Goal: Task Accomplishment & Management: Manage account settings

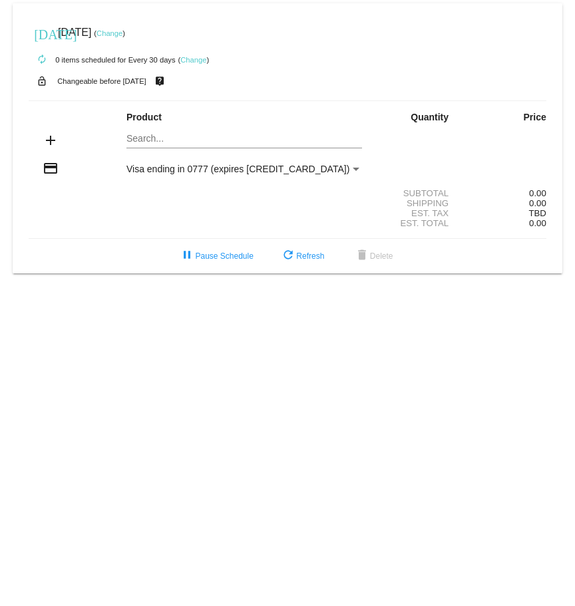
click at [144, 134] on mat-card "[DATE] [DATE] ( Change ) autorenew 0 items scheduled for Every 30 days ( Change…" at bounding box center [288, 138] width 550 height 270
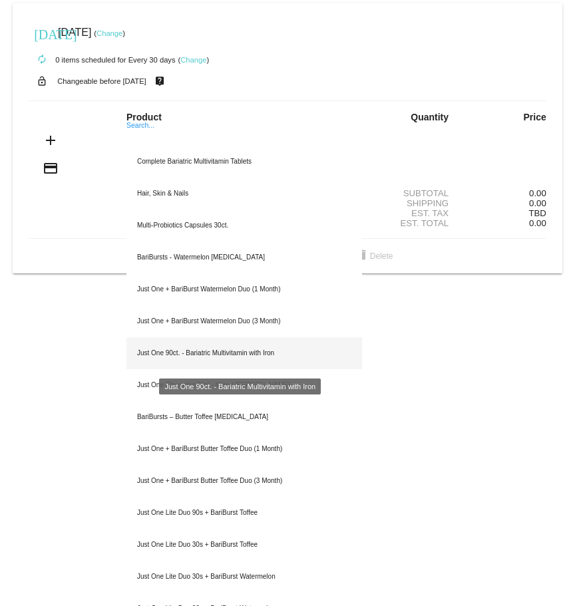
click at [228, 355] on div "Just One 90ct. - Bariatric Multivitamin with Iron" at bounding box center [244, 353] width 236 height 32
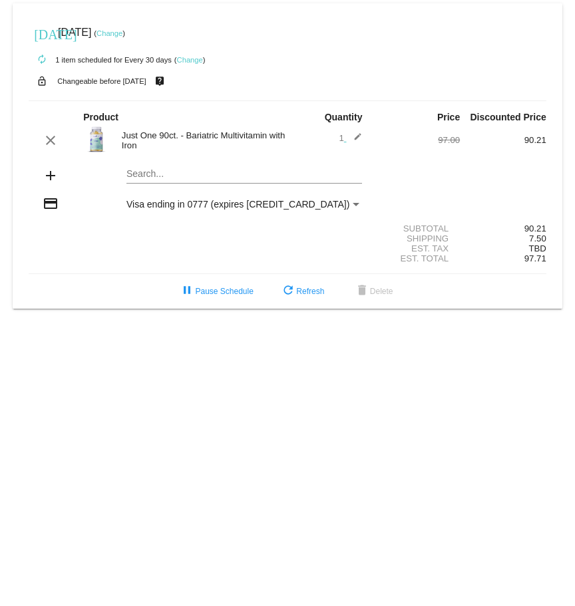
click at [192, 59] on link "Change" at bounding box center [190, 60] width 26 height 8
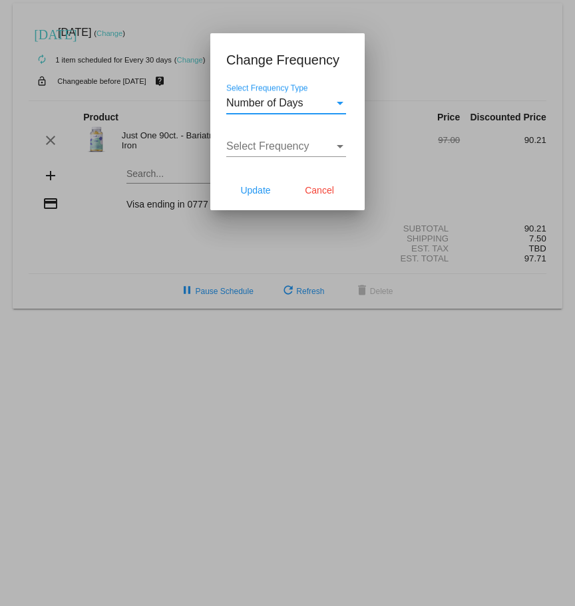
click at [418, 46] on div at bounding box center [287, 303] width 575 height 606
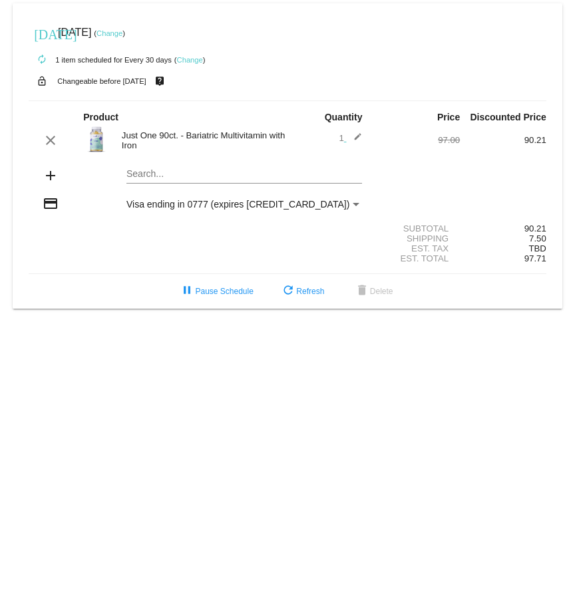
click at [196, 57] on link "Change" at bounding box center [190, 60] width 26 height 8
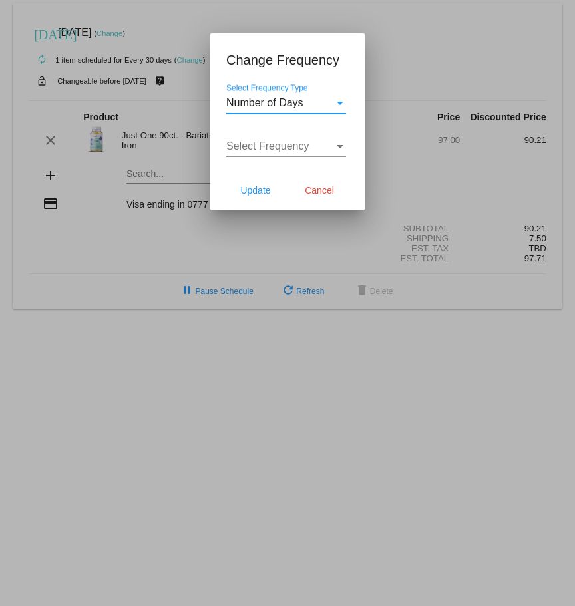
click at [341, 98] on div "Select Frequency Type" at bounding box center [340, 103] width 12 height 12
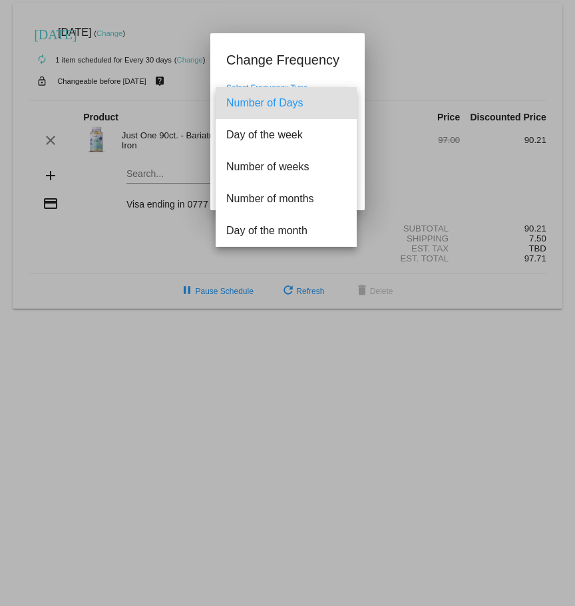
click at [409, 65] on div at bounding box center [287, 303] width 575 height 606
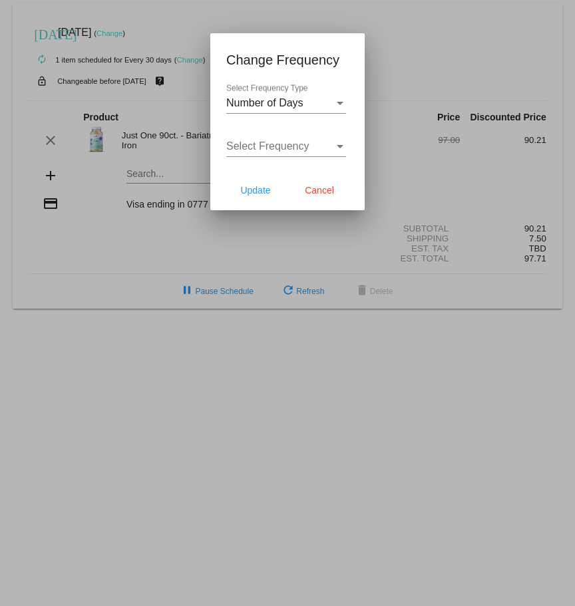
click at [339, 146] on div "Select Frequency" at bounding box center [340, 146] width 7 height 3
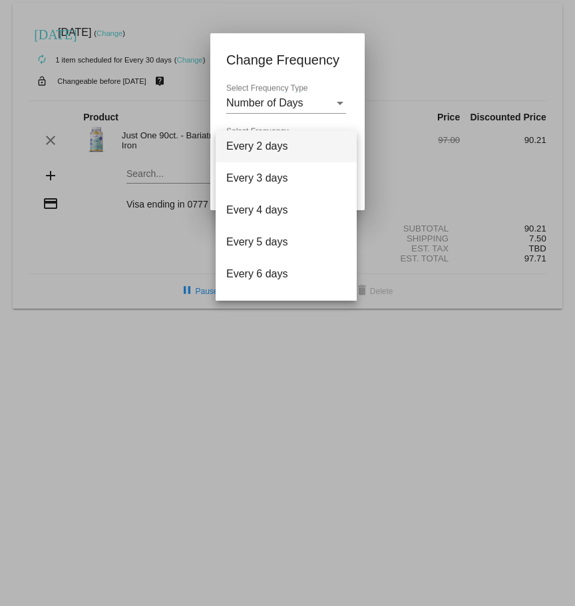
click at [422, 52] on div at bounding box center [287, 303] width 575 height 606
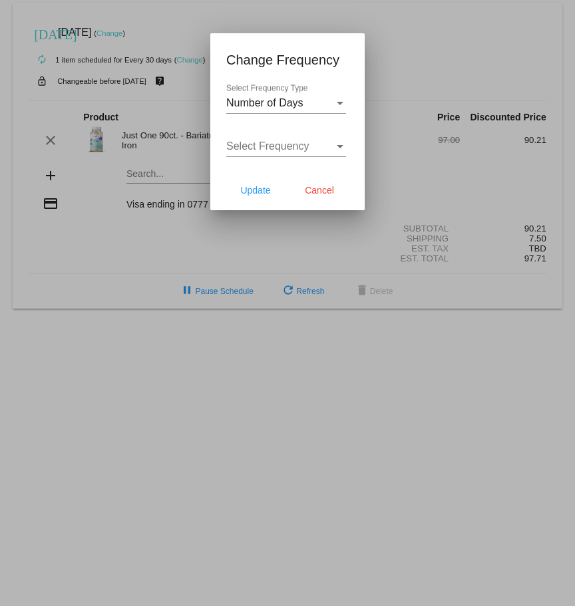
click at [418, 44] on div at bounding box center [287, 303] width 575 height 606
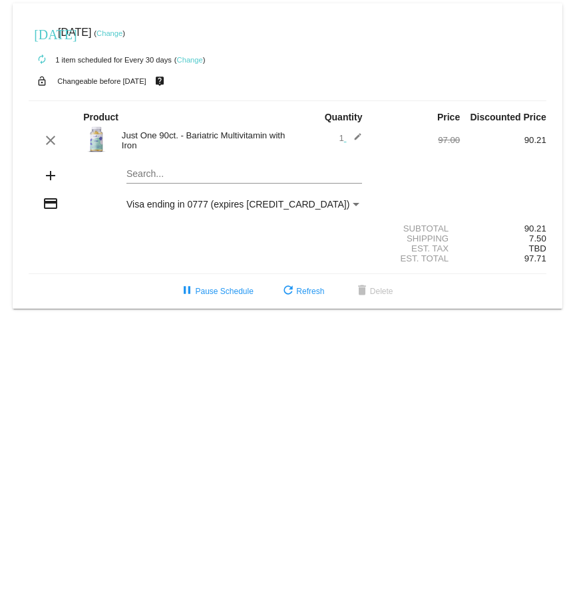
click at [122, 29] on link "Change" at bounding box center [109, 33] width 26 height 8
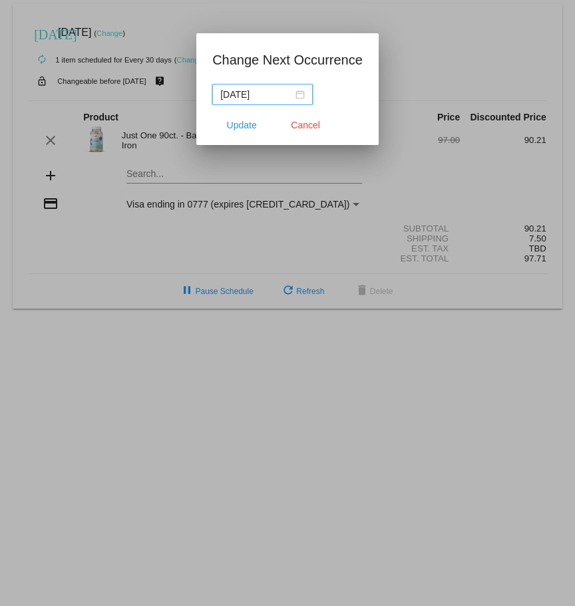
click at [273, 93] on input "[DATE]" at bounding box center [256, 94] width 73 height 15
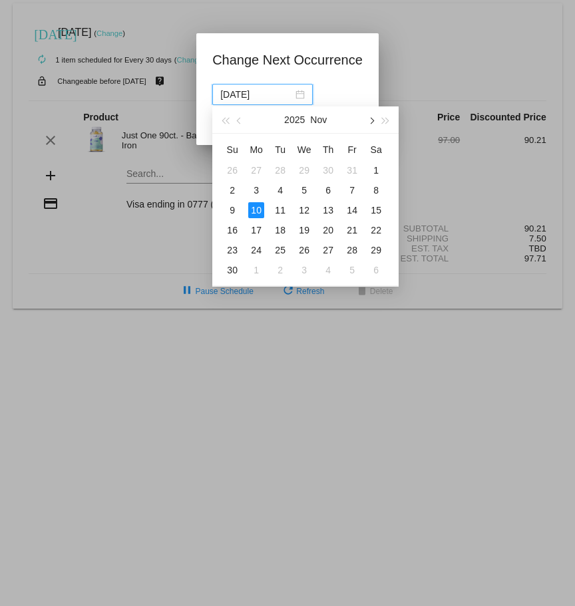
click at [371, 118] on span "button" at bounding box center [371, 121] width 7 height 7
click at [240, 116] on button "button" at bounding box center [240, 119] width 15 height 27
click at [375, 190] on table "Su Mo Tu We Th Fr Sa 28 29 30 1 2 3 4 5 6 7 8 9 10 11 12 13 14 15 16 17 18 19 2…" at bounding box center [304, 209] width 168 height 141
click at [360, 74] on app-change-next-occurrence-dialog "Change Next Occurrence [DATE] Update Cancel" at bounding box center [287, 97] width 150 height 96
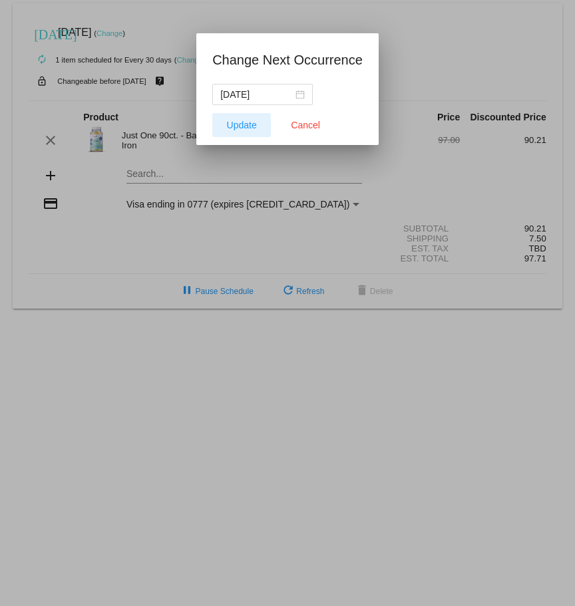
click at [253, 118] on button "Update" at bounding box center [241, 125] width 59 height 24
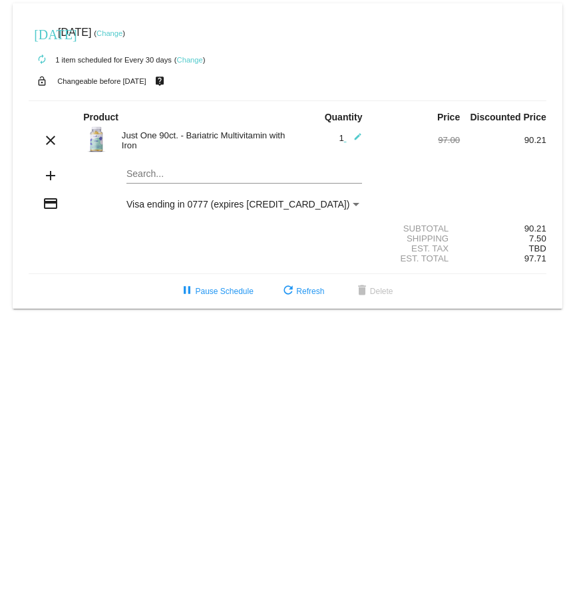
click at [197, 60] on link "Change" at bounding box center [190, 60] width 26 height 8
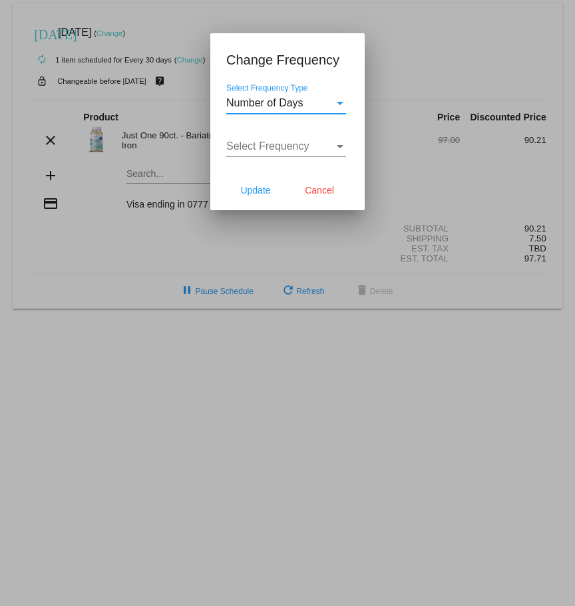
click at [341, 100] on div "Select Frequency Type" at bounding box center [340, 103] width 12 height 12
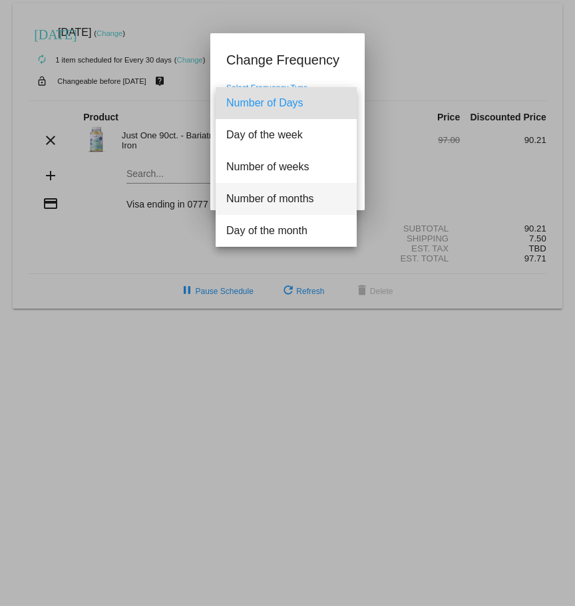
click at [287, 195] on span "Number of months" at bounding box center [286, 199] width 120 height 32
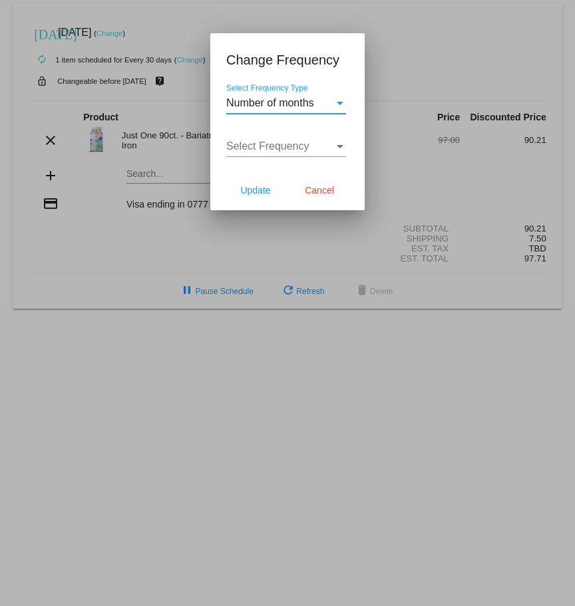
click at [339, 145] on div "Select Frequency" at bounding box center [340, 146] width 7 height 3
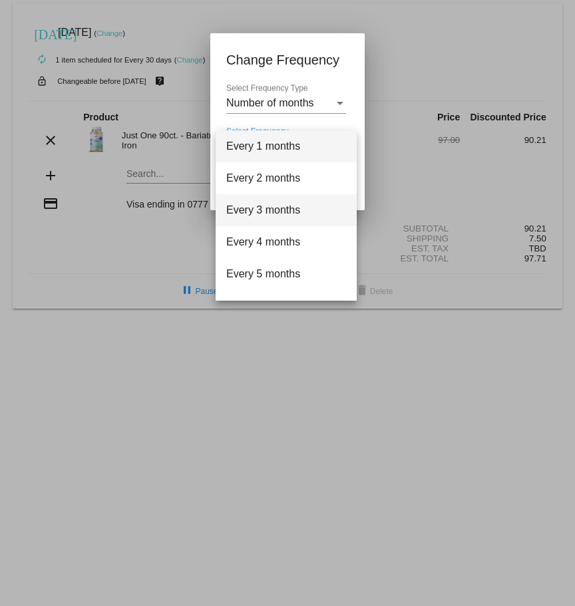
click at [286, 203] on span "Every 3 months" at bounding box center [286, 210] width 120 height 32
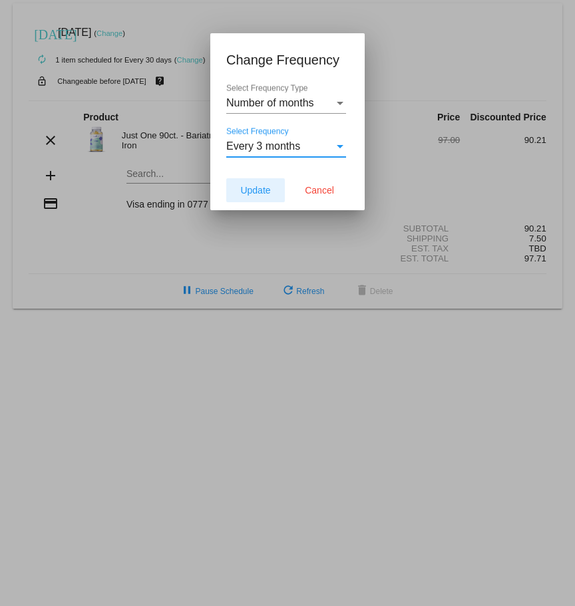
click at [256, 186] on span "Update" at bounding box center [255, 190] width 30 height 11
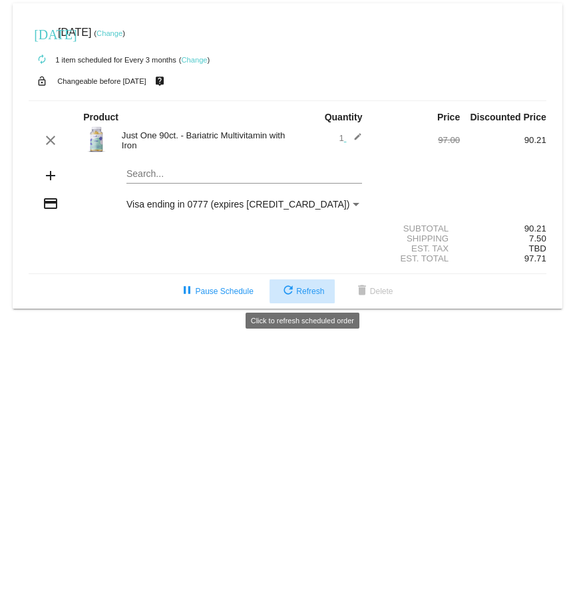
click at [315, 290] on span "refresh Refresh" at bounding box center [302, 291] width 44 height 9
